Goal: Task Accomplishment & Management: Manage account settings

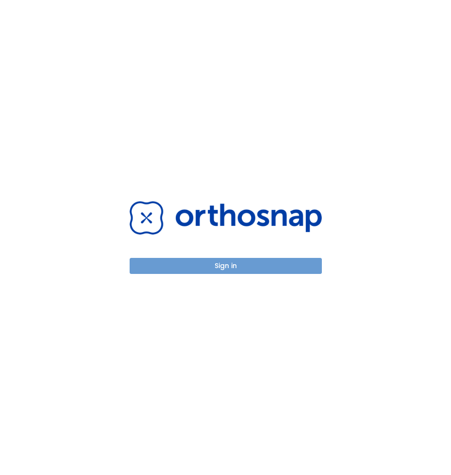
click at [234, 263] on button "Sign in" at bounding box center [226, 266] width 192 height 16
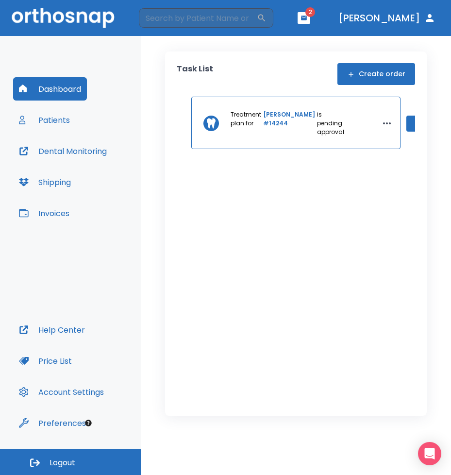
click at [410, 19] on button "[PERSON_NAME]" at bounding box center [387, 17] width 105 height 17
click at [437, 19] on button "[PERSON_NAME]" at bounding box center [387, 17] width 105 height 17
click at [100, 462] on button "Logout" at bounding box center [70, 462] width 141 height 26
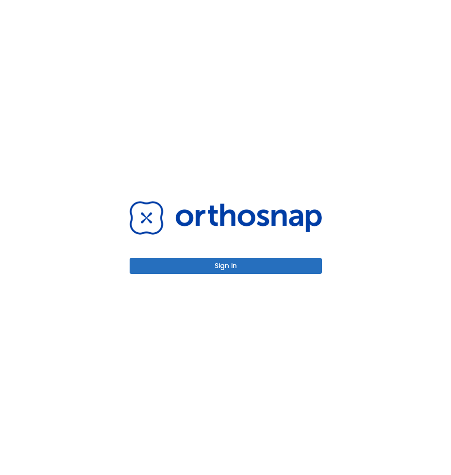
click at [253, 264] on button "Sign in" at bounding box center [226, 266] width 192 height 16
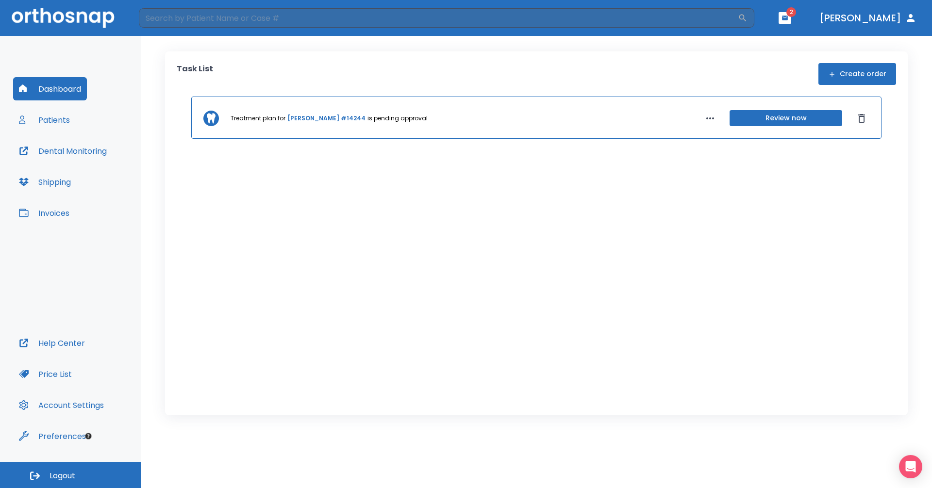
click at [59, 129] on button "Patients" at bounding box center [44, 119] width 63 height 23
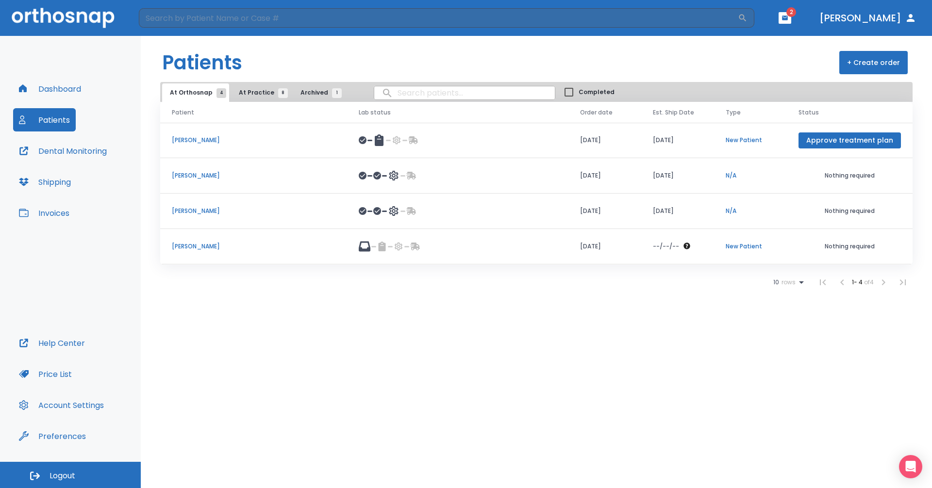
click at [248, 95] on span "At Practice 8" at bounding box center [261, 92] width 44 height 9
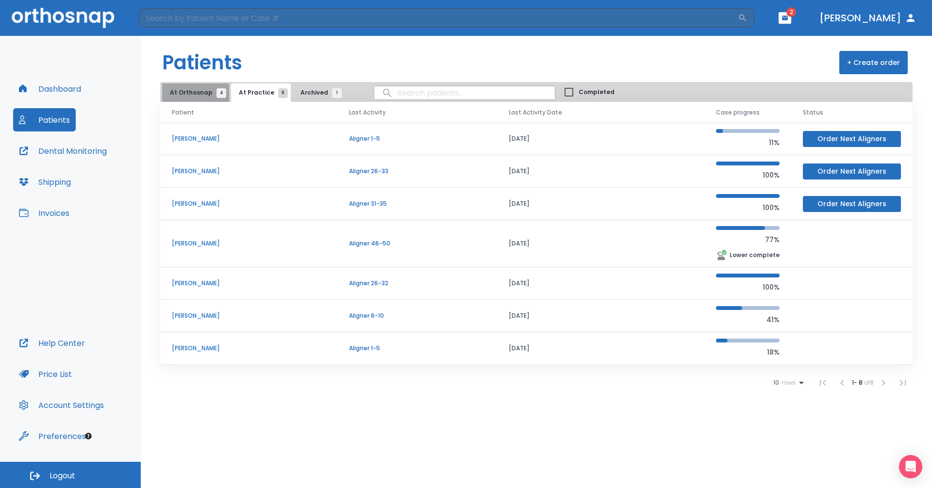
click at [197, 94] on span "At Orthosnap 4" at bounding box center [195, 92] width 51 height 9
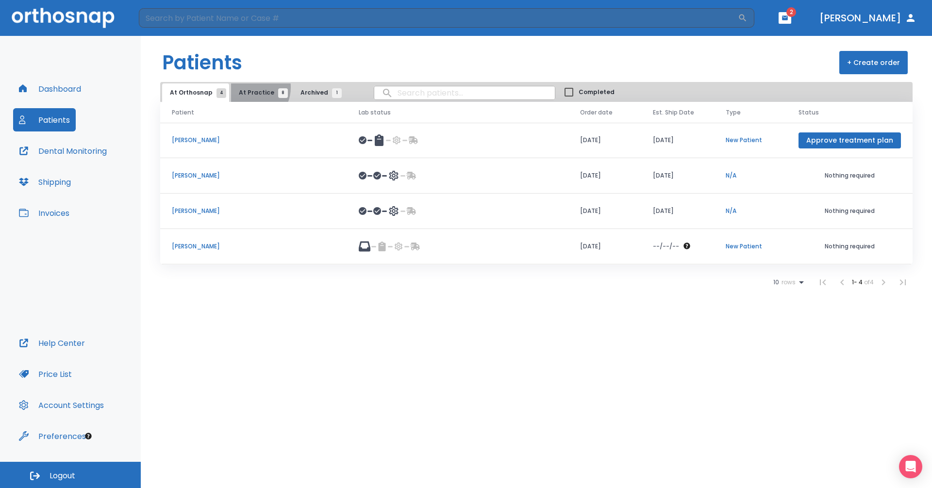
click at [246, 87] on button "At Practice 8" at bounding box center [261, 93] width 60 height 18
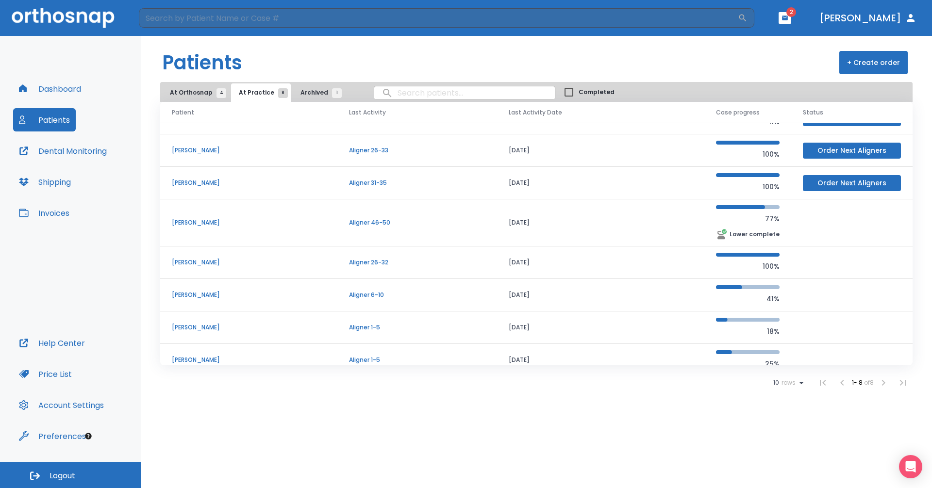
scroll to position [33, 0]
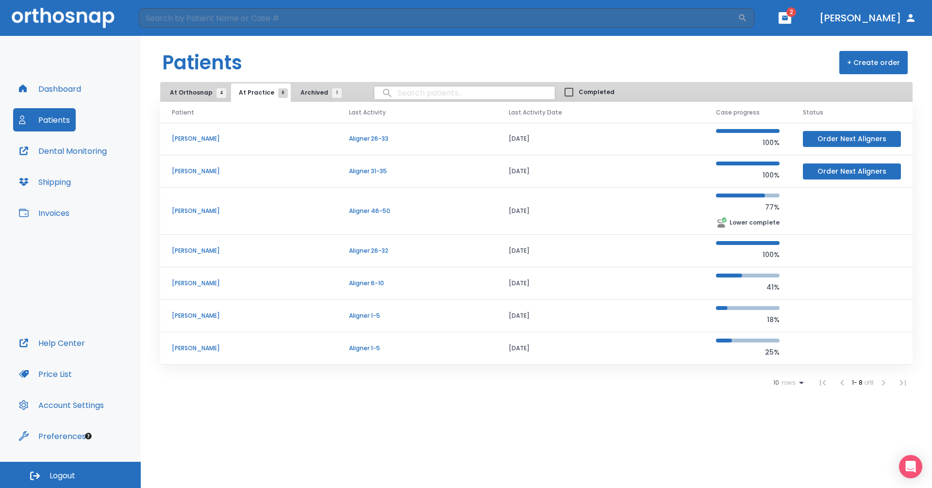
click at [202, 351] on p "Muna Osman" at bounding box center [249, 348] width 154 height 9
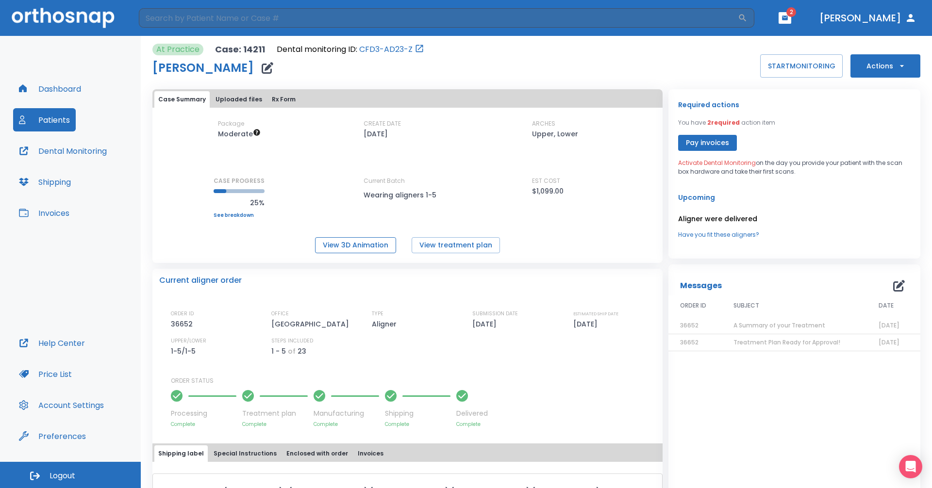
click at [369, 250] on button "View 3D Animation" at bounding box center [355, 245] width 81 height 16
